Goal: Task Accomplishment & Management: Use online tool/utility

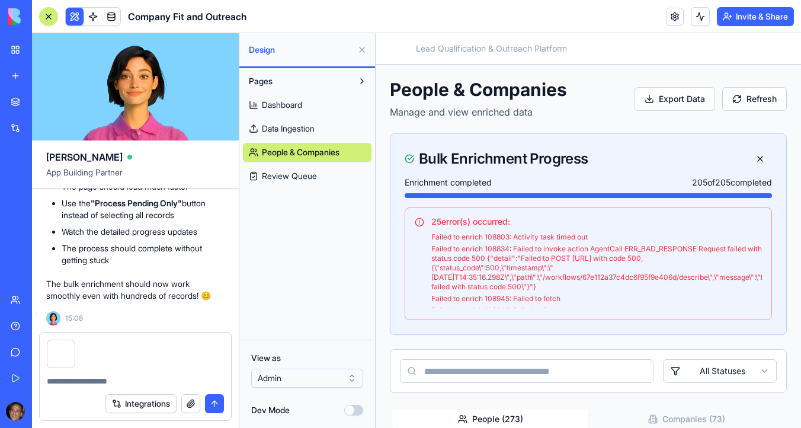
click at [44, 53] on div "My Workspace" at bounding box center [35, 50] width 15 height 12
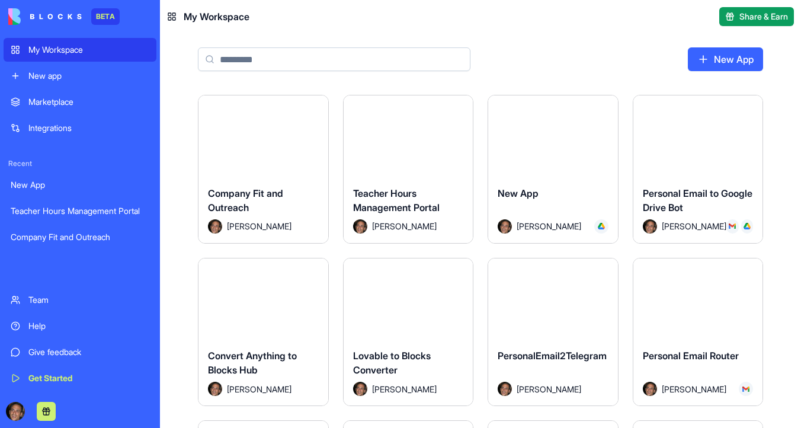
click at [286, 133] on button "Launch" at bounding box center [263, 136] width 89 height 24
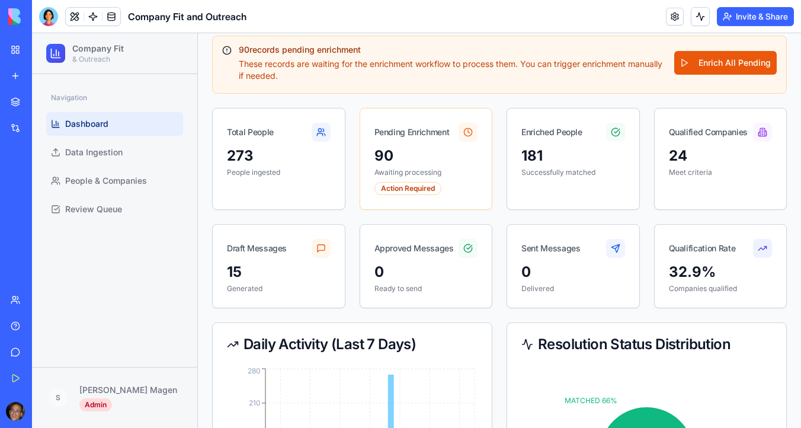
scroll to position [96, 0]
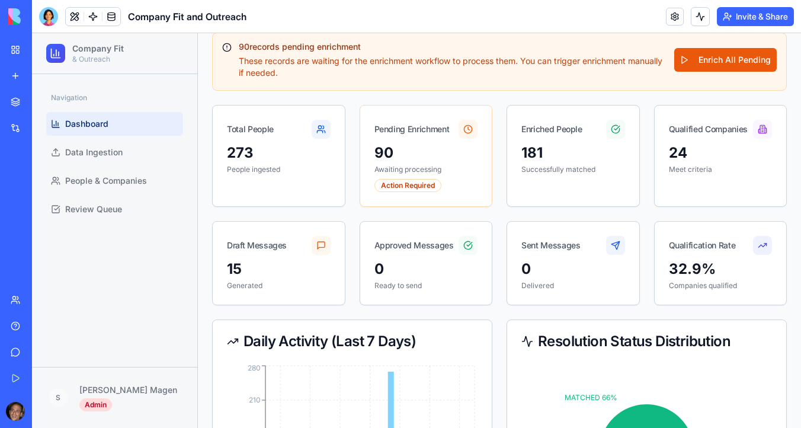
click at [403, 182] on div "Action Required" at bounding box center [408, 185] width 67 height 13
click at [407, 192] on div "90 Awaiting processing Action Required" at bounding box center [426, 174] width 132 height 63
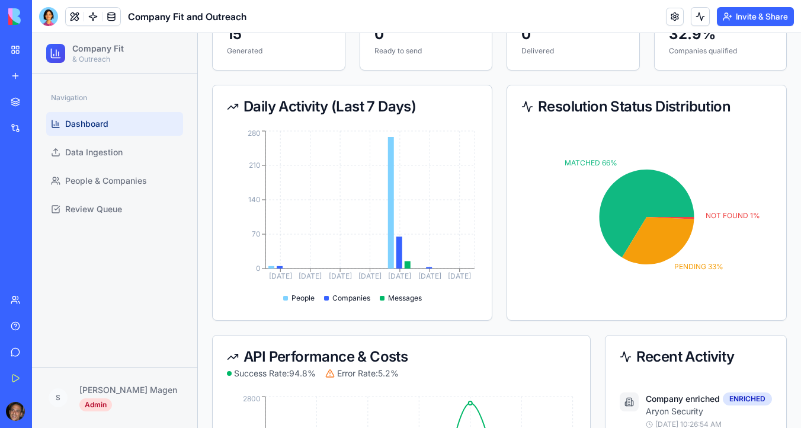
scroll to position [281, 0]
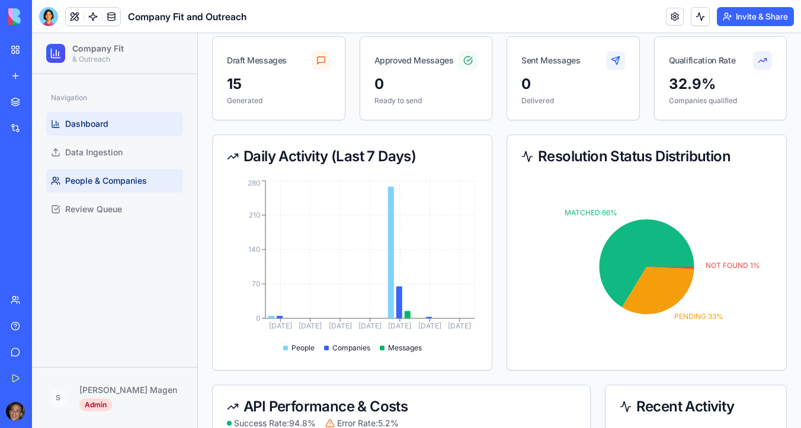
click at [140, 180] on span "People & Companies" at bounding box center [106, 181] width 82 height 12
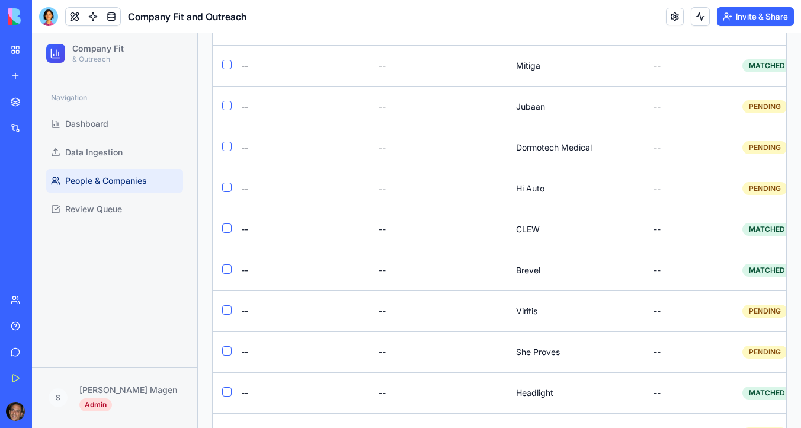
scroll to position [5290, 0]
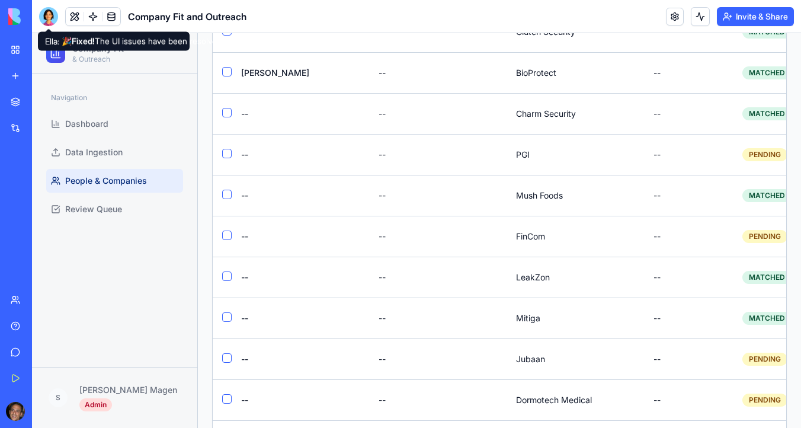
click at [48, 14] on div at bounding box center [48, 16] width 19 height 19
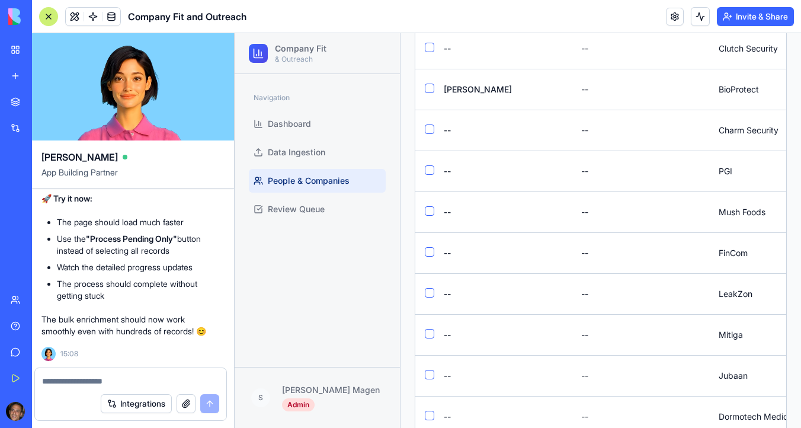
scroll to position [0, 0]
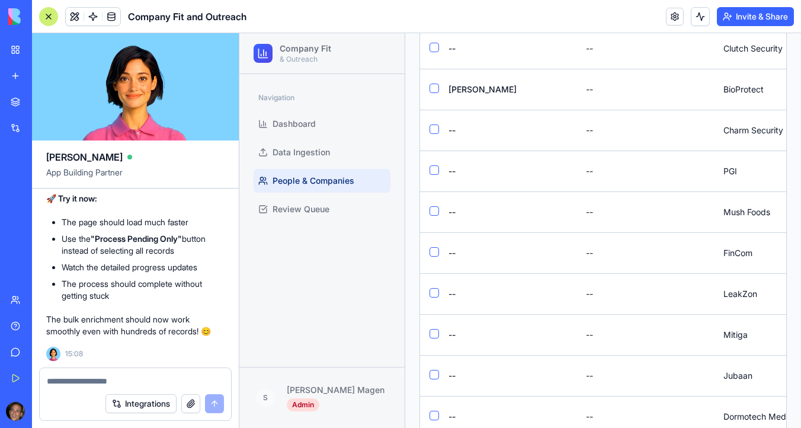
click at [116, 375] on textarea at bounding box center [135, 381] width 177 height 12
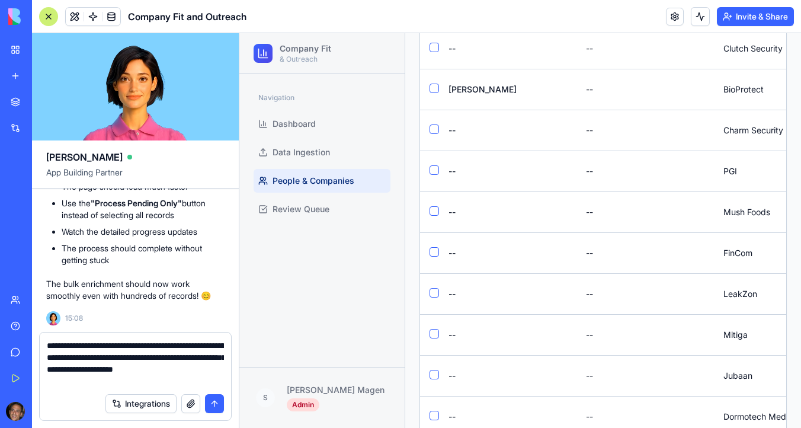
type textarea "**********"
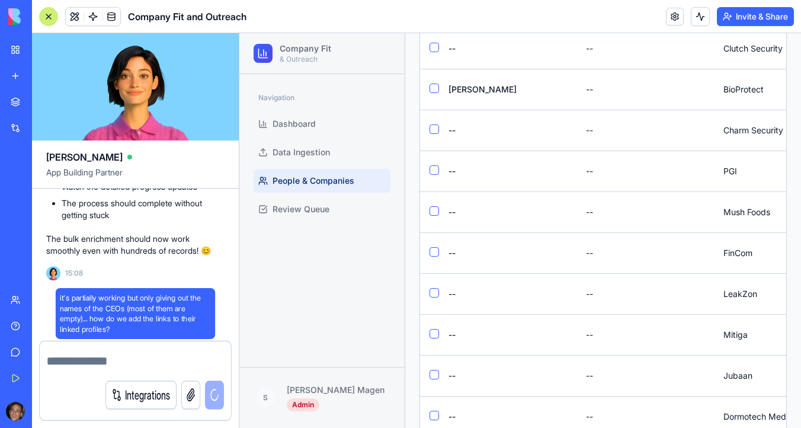
scroll to position [13830, 0]
